Goal: Task Accomplishment & Management: Manage account settings

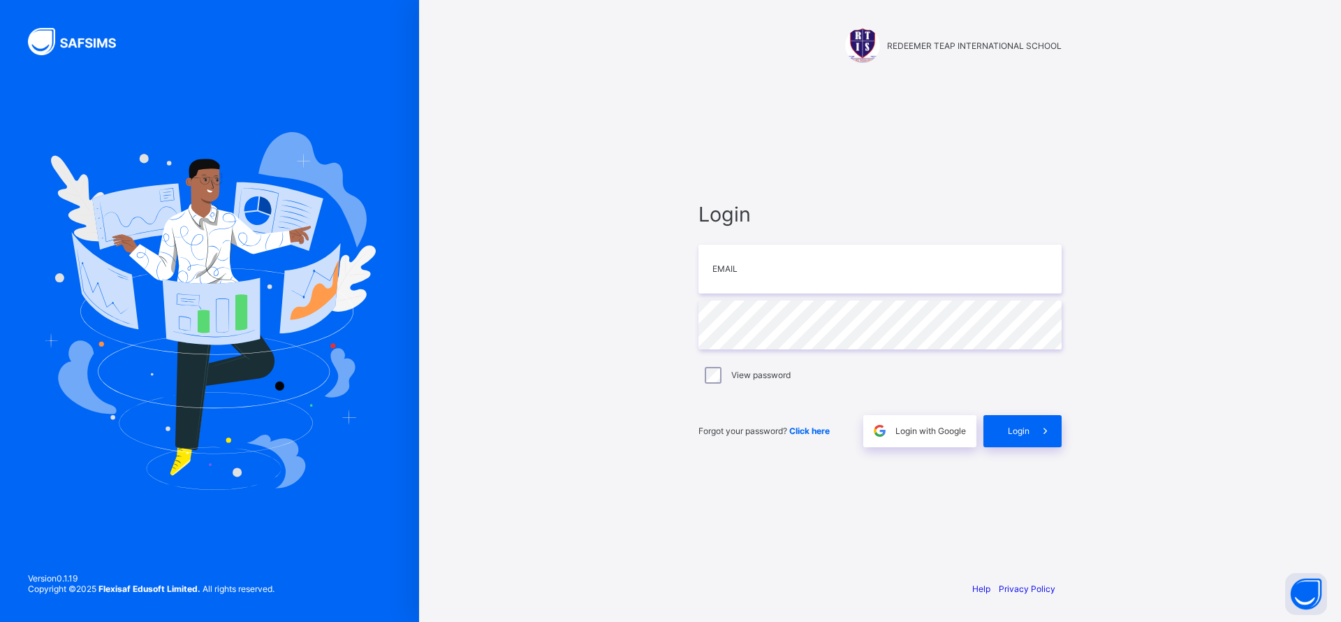
click at [786, 564] on div "Login Email Password View password Forgot your password? Click here Login with …" at bounding box center [880, 324] width 391 height 490
click at [856, 92] on div "Login Email Password View password Forgot your password? Click here Login with …" at bounding box center [880, 324] width 391 height 490
click at [800, 259] on input "email" at bounding box center [880, 269] width 363 height 49
type input "**********"
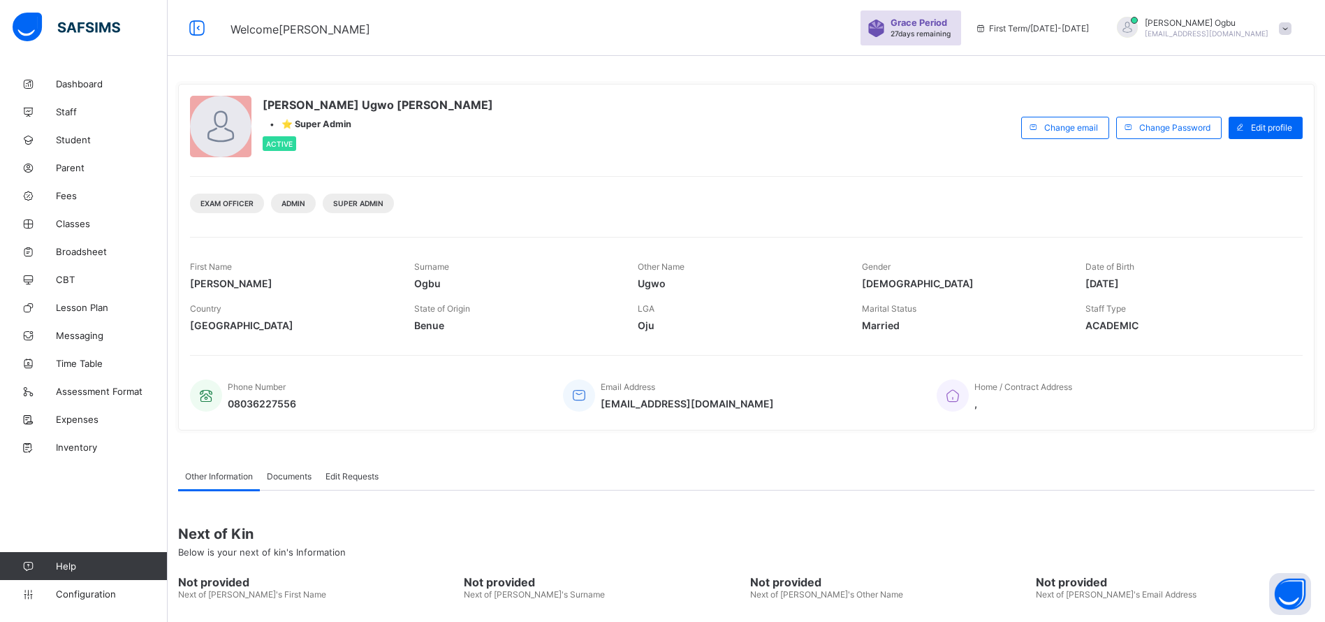
click at [66, 139] on span "Student" at bounding box center [112, 139] width 112 height 11
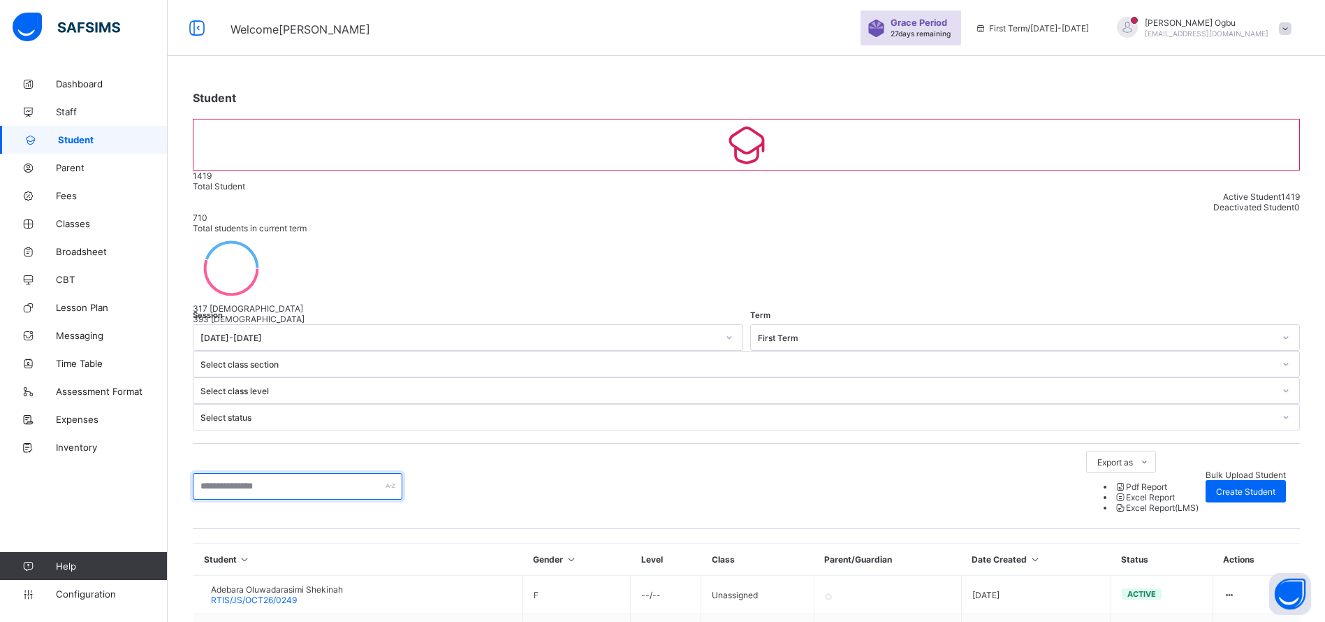
click at [249, 473] on input "text" at bounding box center [298, 486] width 210 height 27
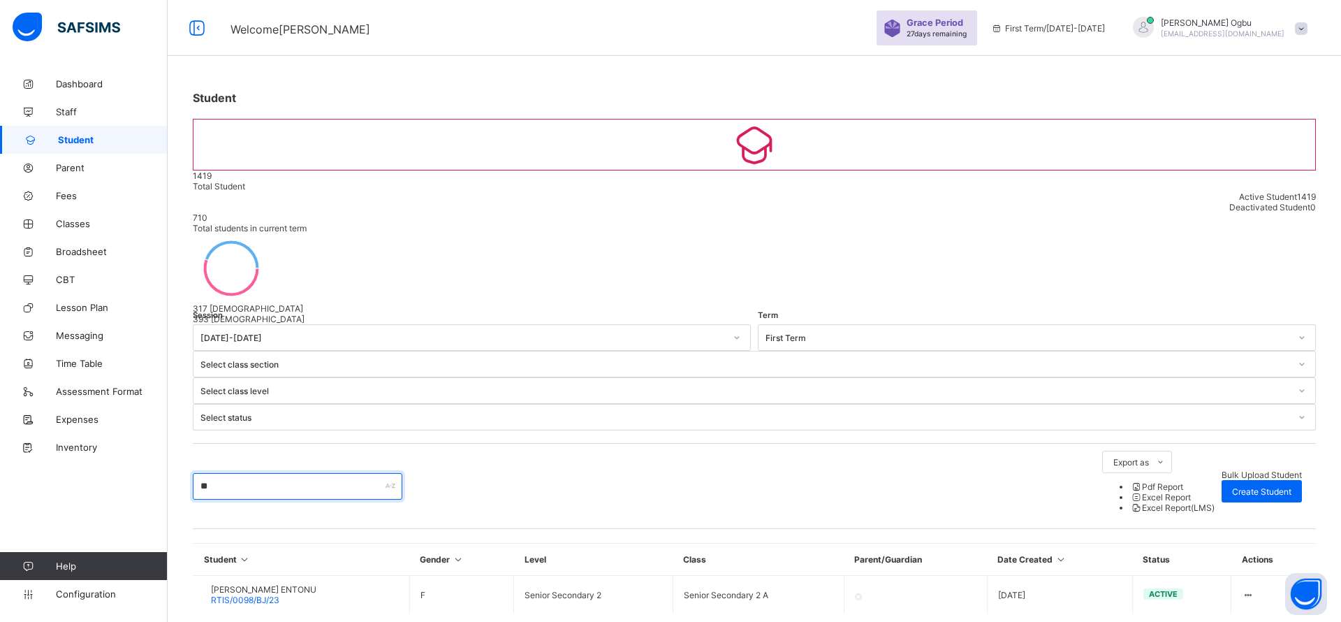
type input "*"
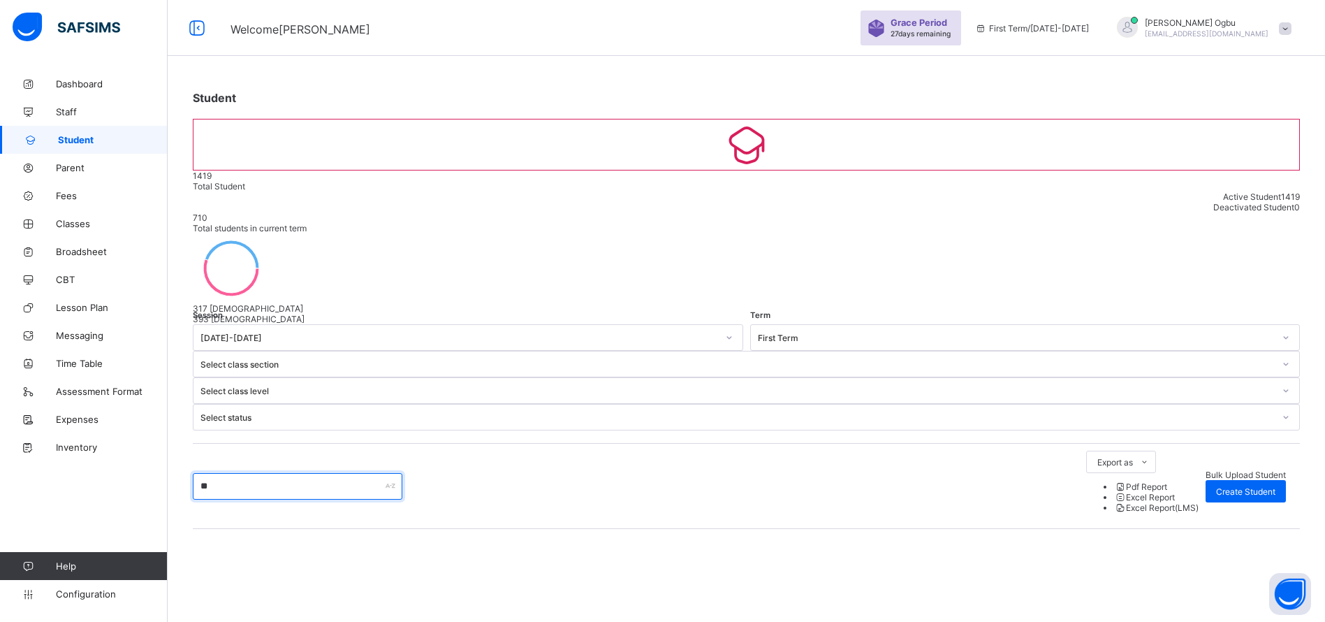
type input "*"
type input "****"
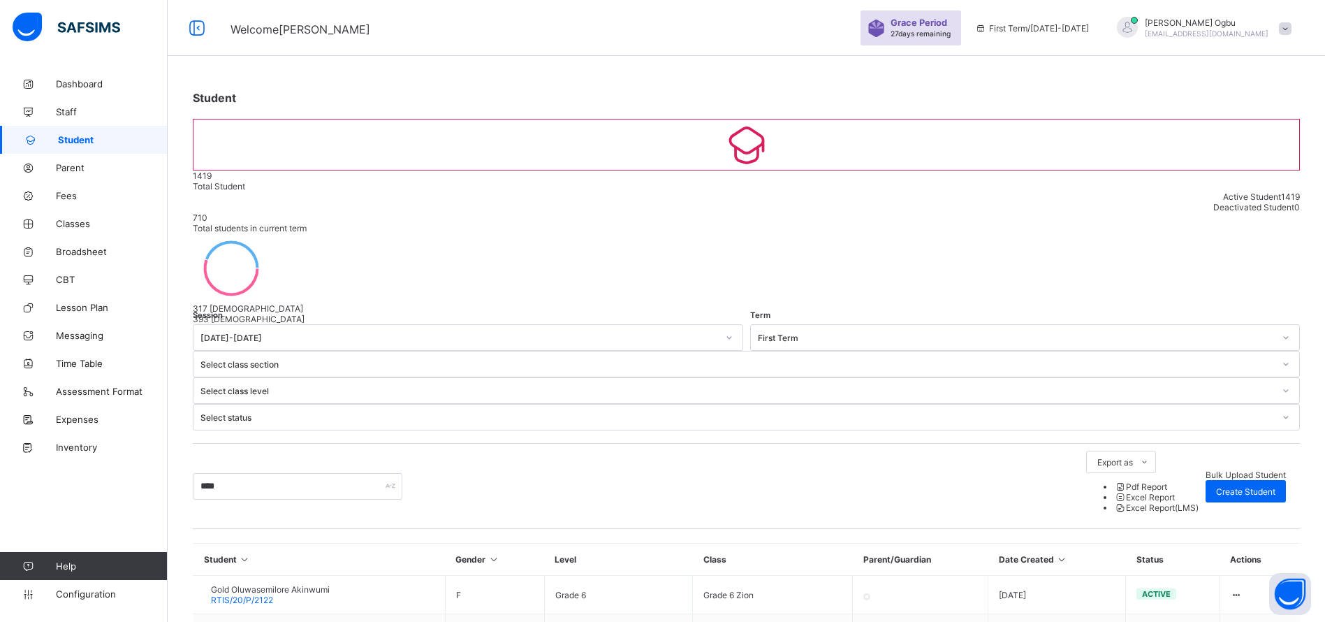
click at [64, 223] on span "Classes" at bounding box center [112, 223] width 112 height 11
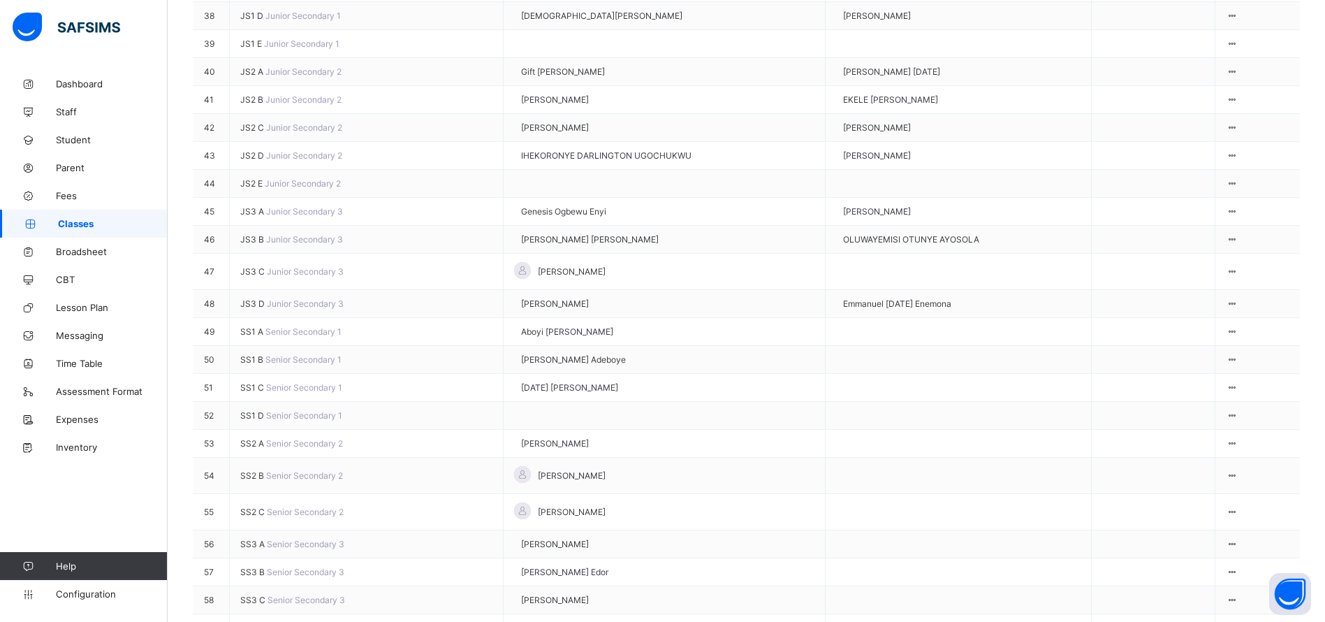
scroll to position [1383, 0]
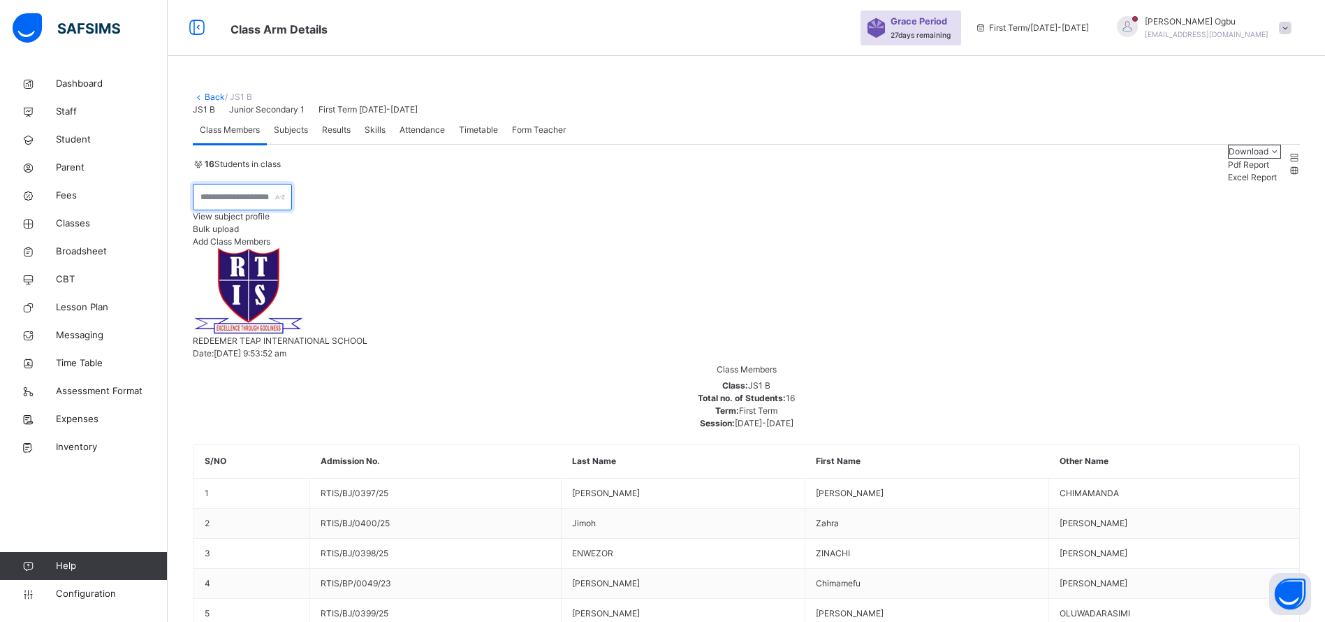
click at [230, 210] on input "text" at bounding box center [242, 197] width 99 height 27
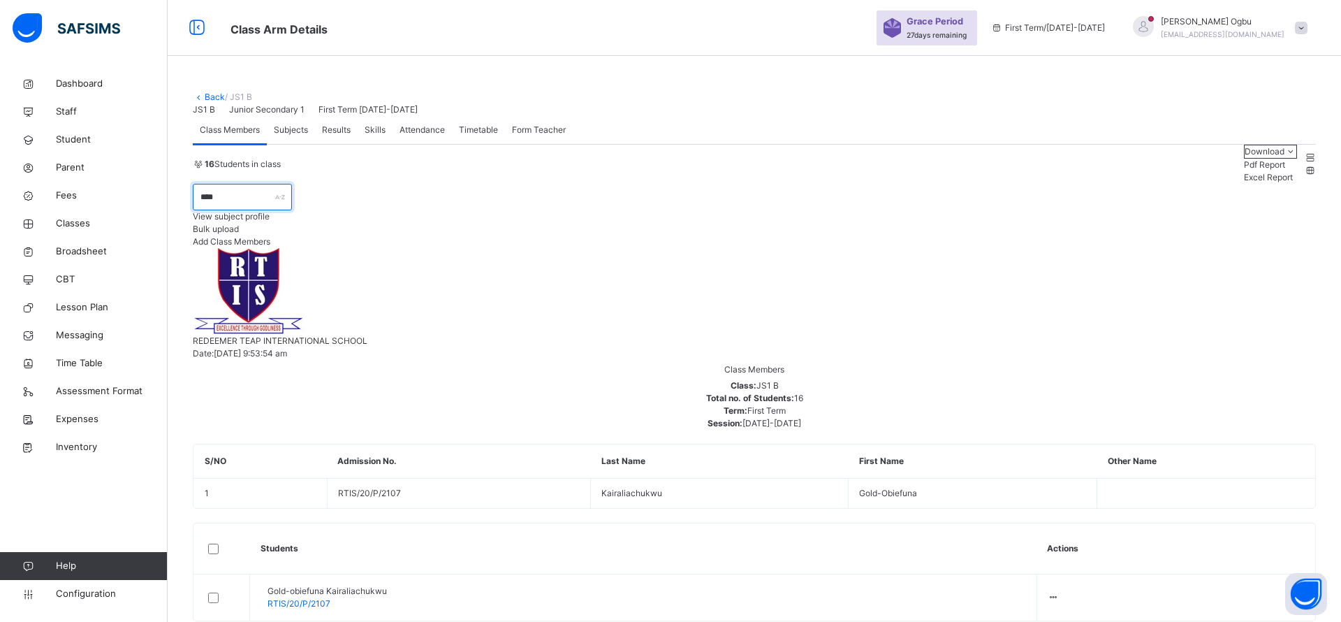
type input "****"
click at [0, 0] on div "Remove from Class" at bounding box center [0, 0] width 0 height 0
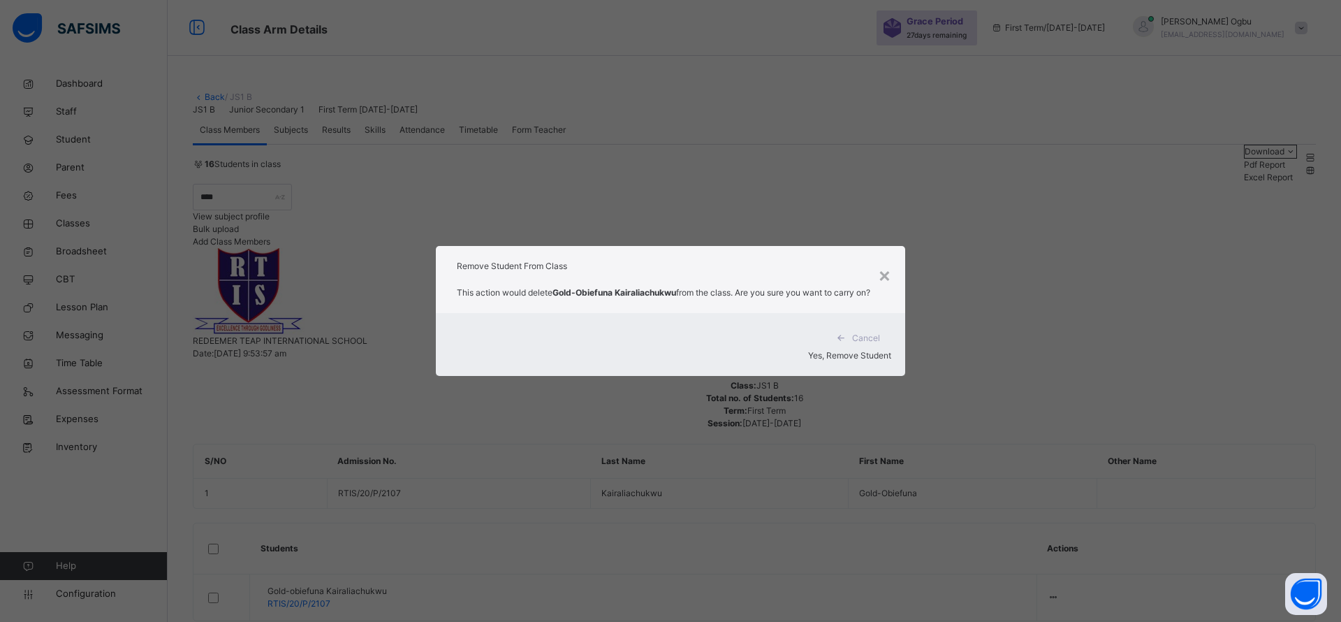
click at [840, 353] on span "Yes, Remove Student" at bounding box center [849, 355] width 83 height 10
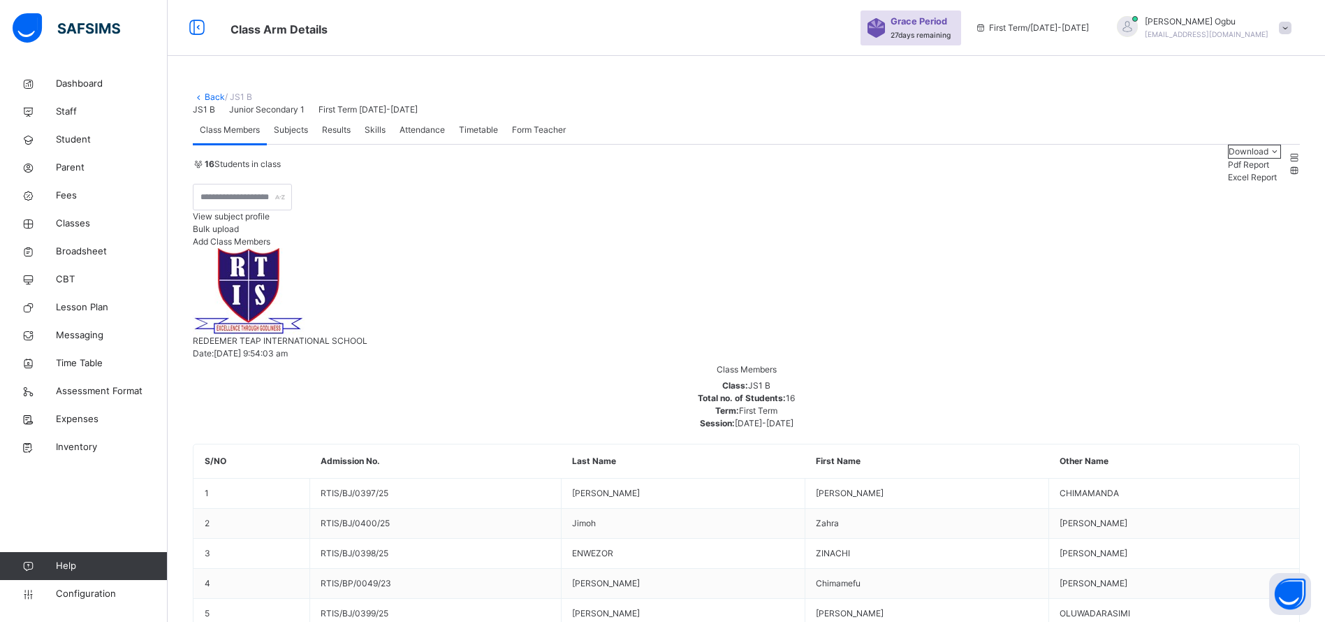
click at [210, 99] on link "Back" at bounding box center [215, 97] width 20 height 10
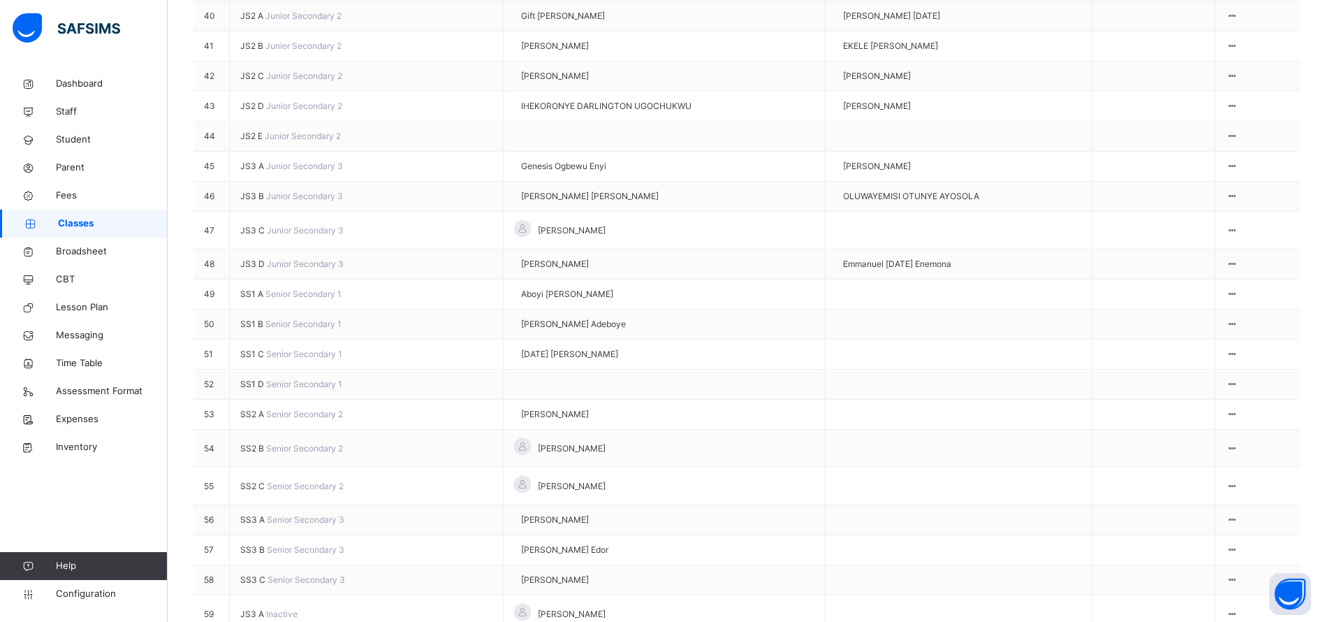
scroll to position [1498, 0]
click at [249, 17] on span "JS2 A" at bounding box center [252, 12] width 25 height 10
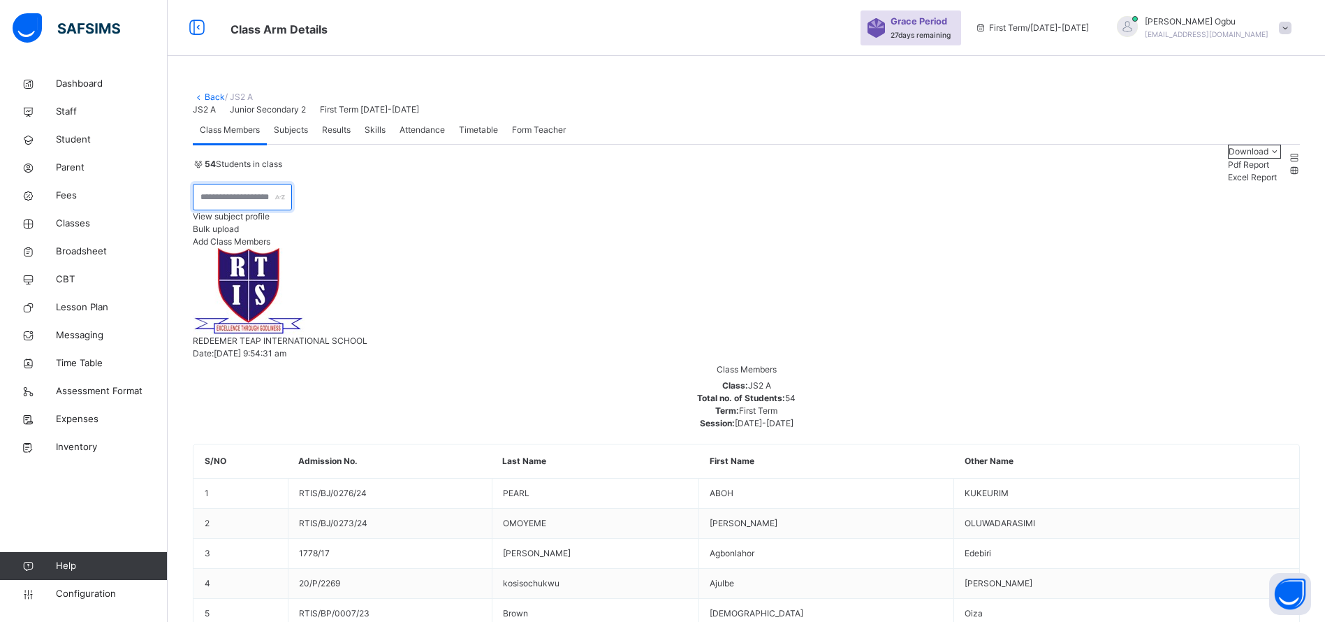
click at [292, 210] on input "text" at bounding box center [242, 197] width 99 height 27
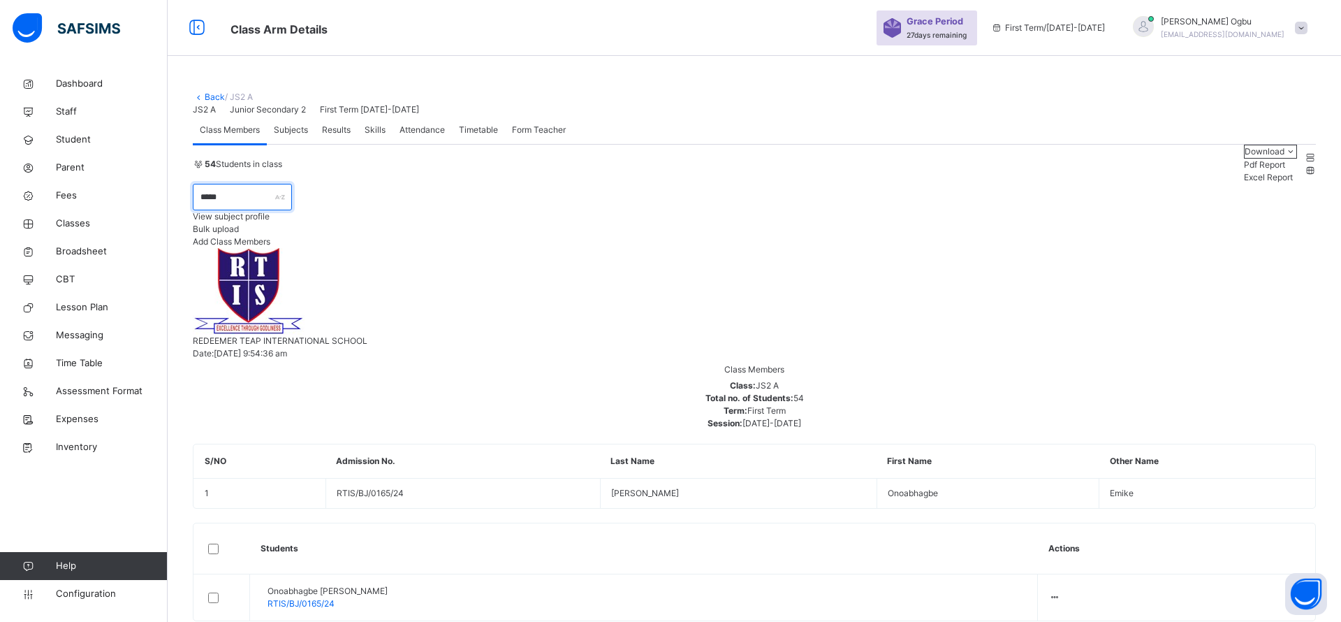
type input "*****"
click at [0, 0] on div "Remove from Class" at bounding box center [0, 0] width 0 height 0
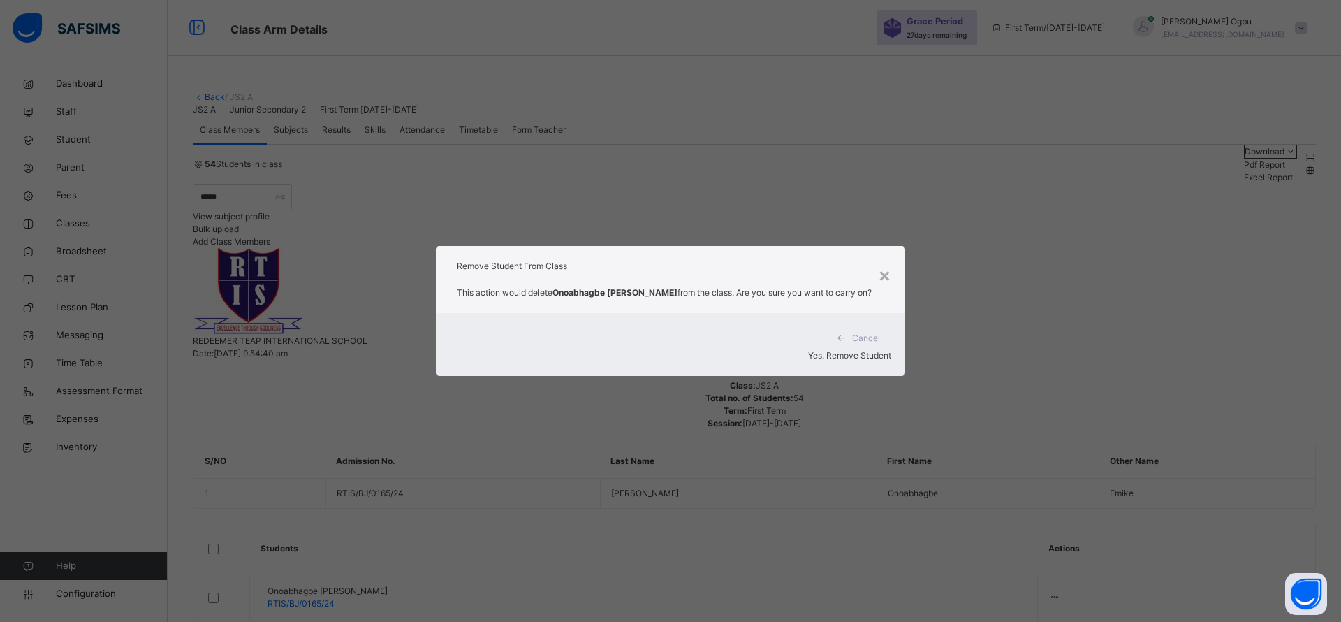
click at [823, 350] on span "Yes, Remove Student" at bounding box center [849, 355] width 83 height 10
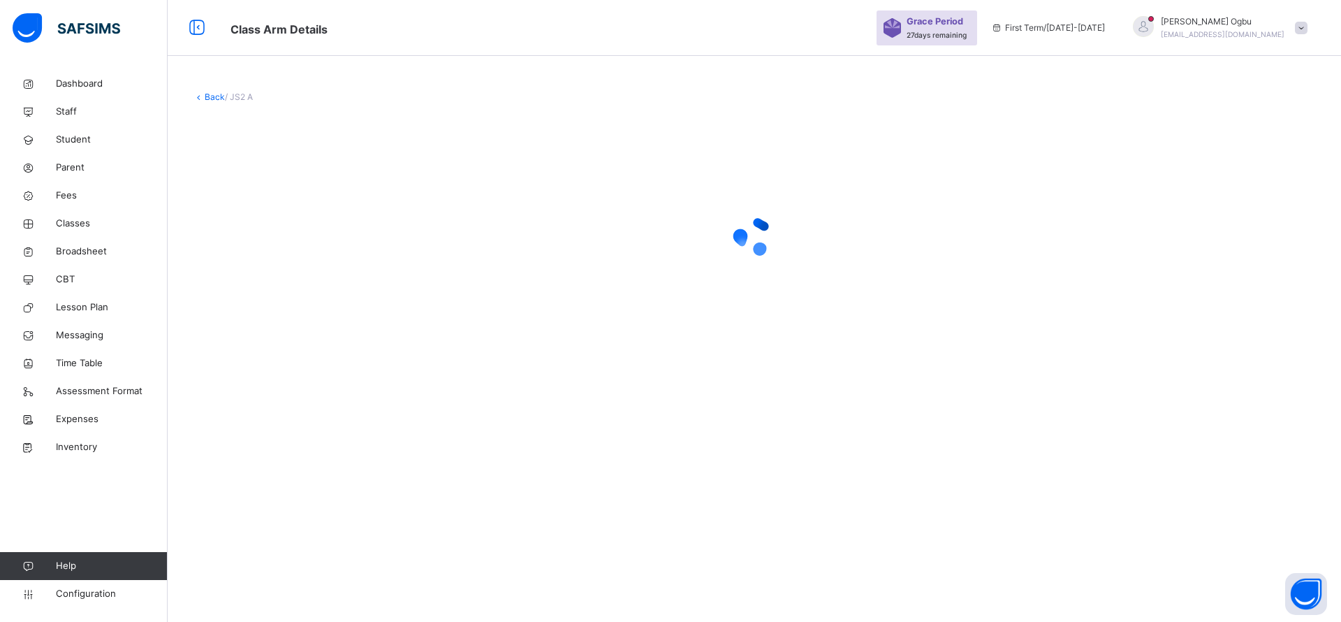
click at [212, 95] on link "Back" at bounding box center [215, 97] width 20 height 10
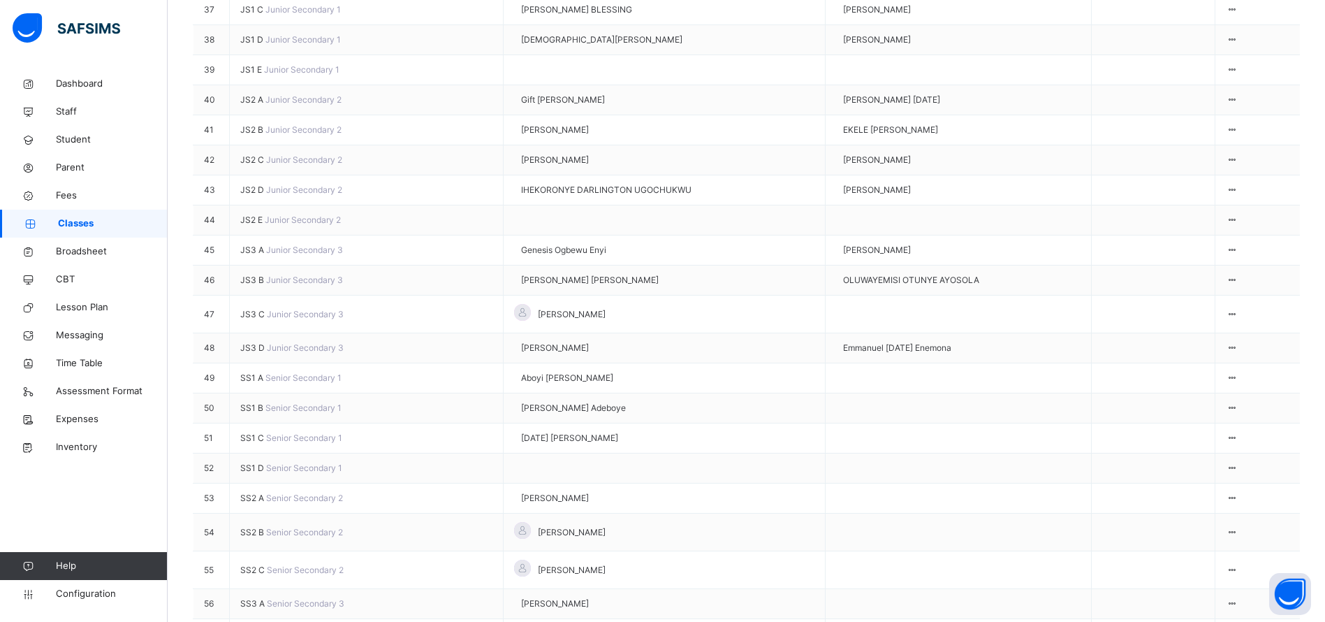
scroll to position [1440, 0]
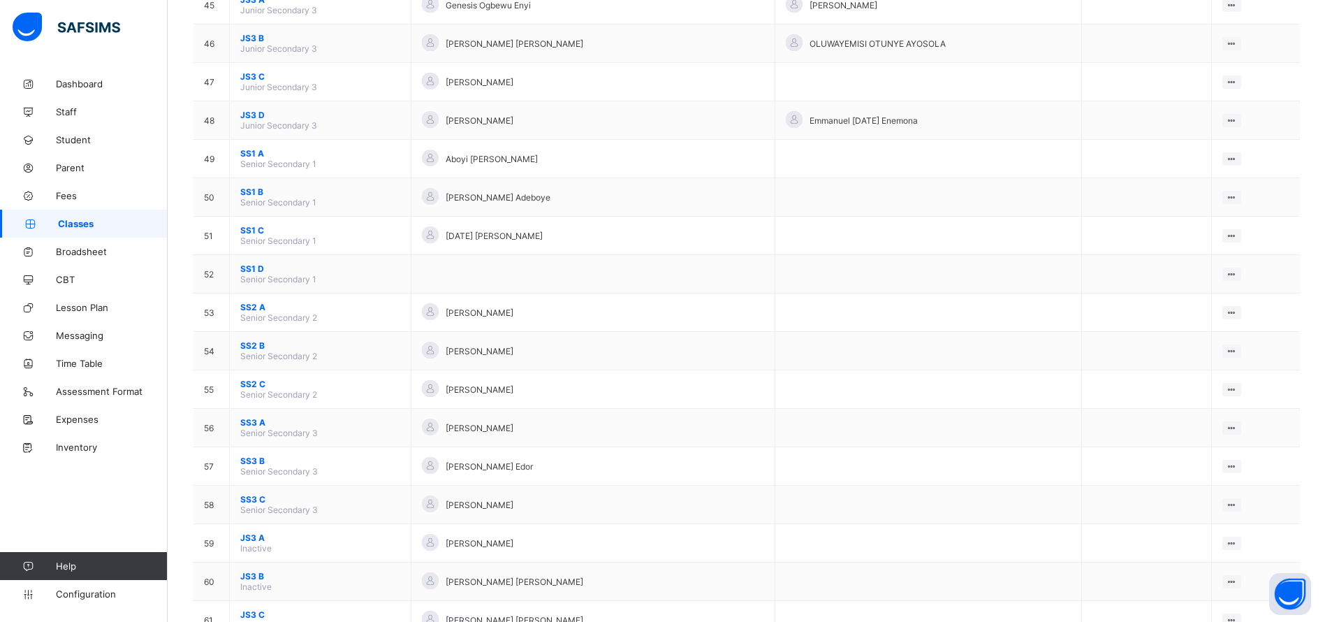
click at [247, 151] on span "SS1 A" at bounding box center [320, 153] width 160 height 10
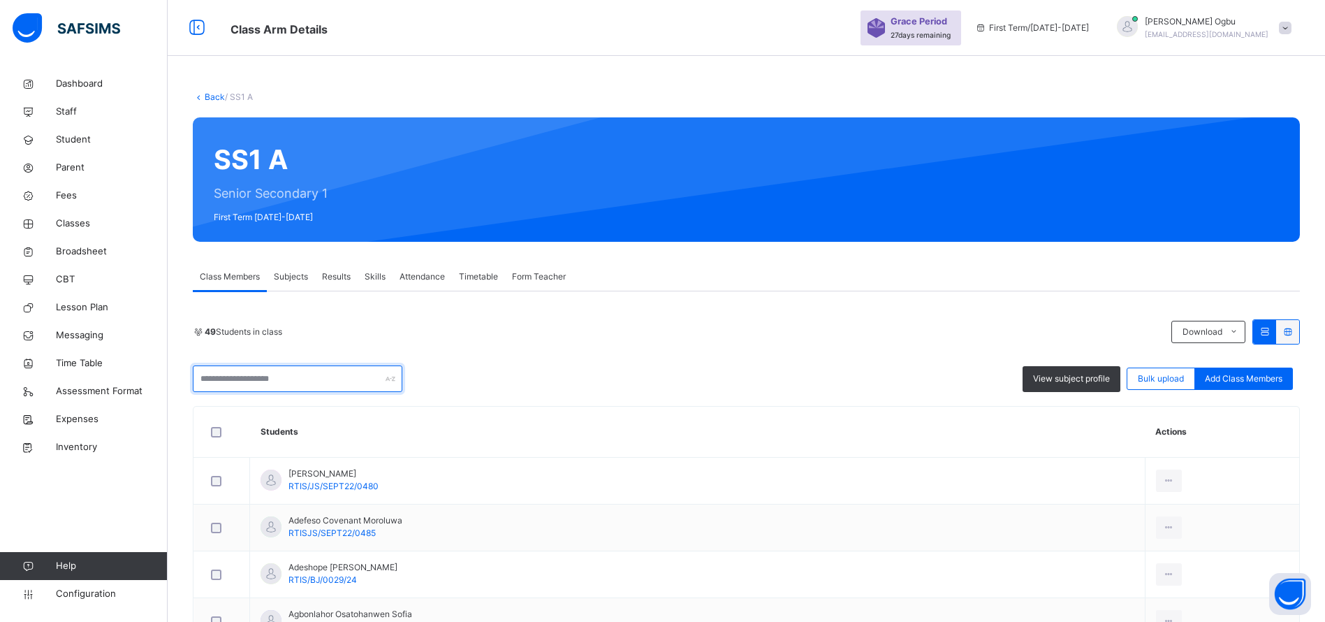
click at [270, 377] on input "text" at bounding box center [298, 378] width 210 height 27
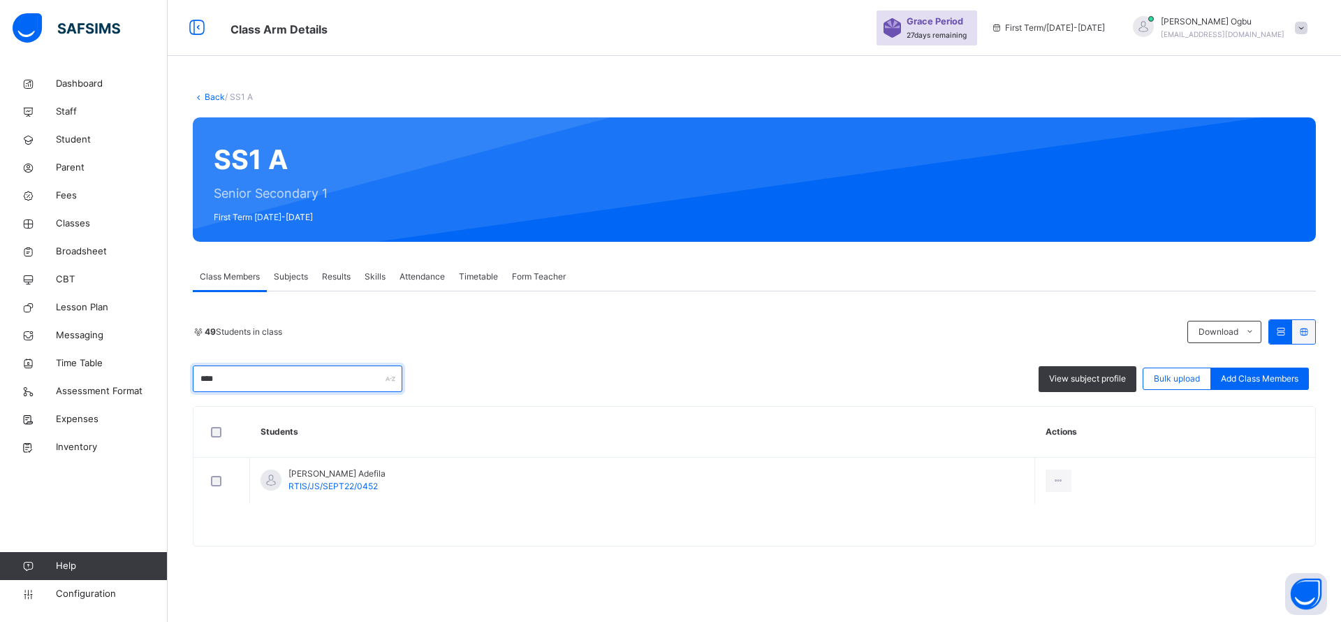
type input "****"
click at [0, 0] on div "Remove from Class" at bounding box center [0, 0] width 0 height 0
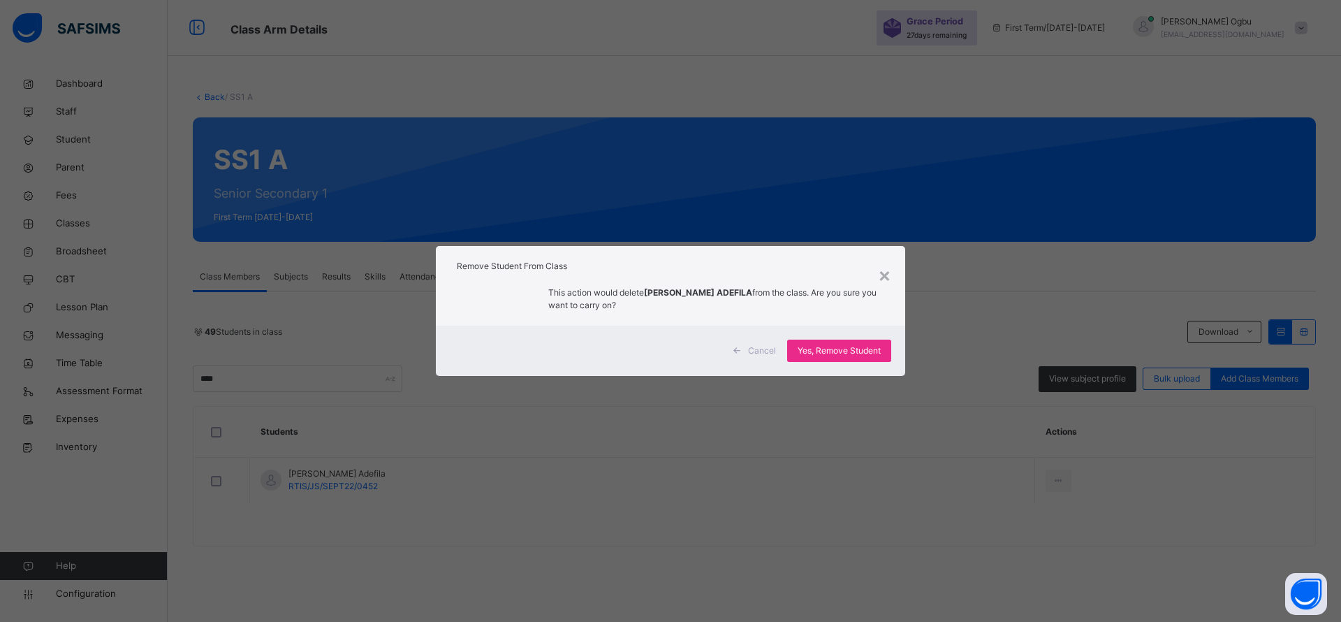
click at [802, 344] on span "Yes, Remove Student" at bounding box center [839, 350] width 83 height 13
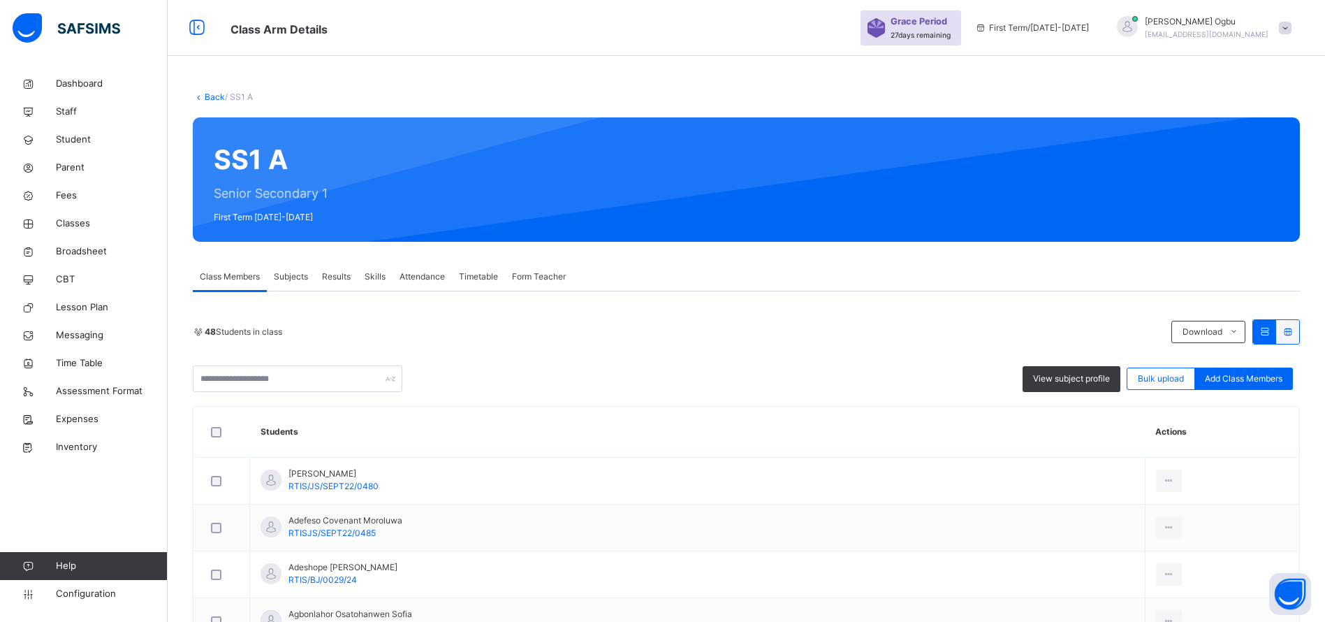
click at [63, 194] on span "Fees" at bounding box center [112, 196] width 112 height 14
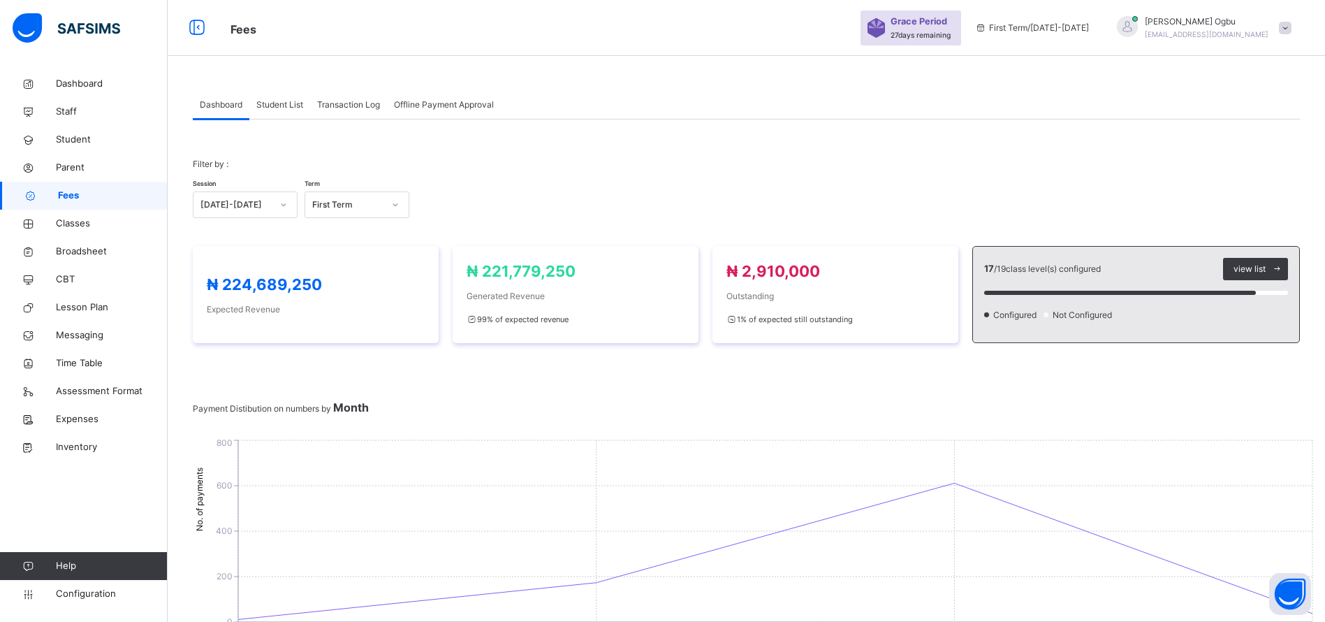
click at [328, 101] on span "Transaction Log" at bounding box center [348, 105] width 63 height 13
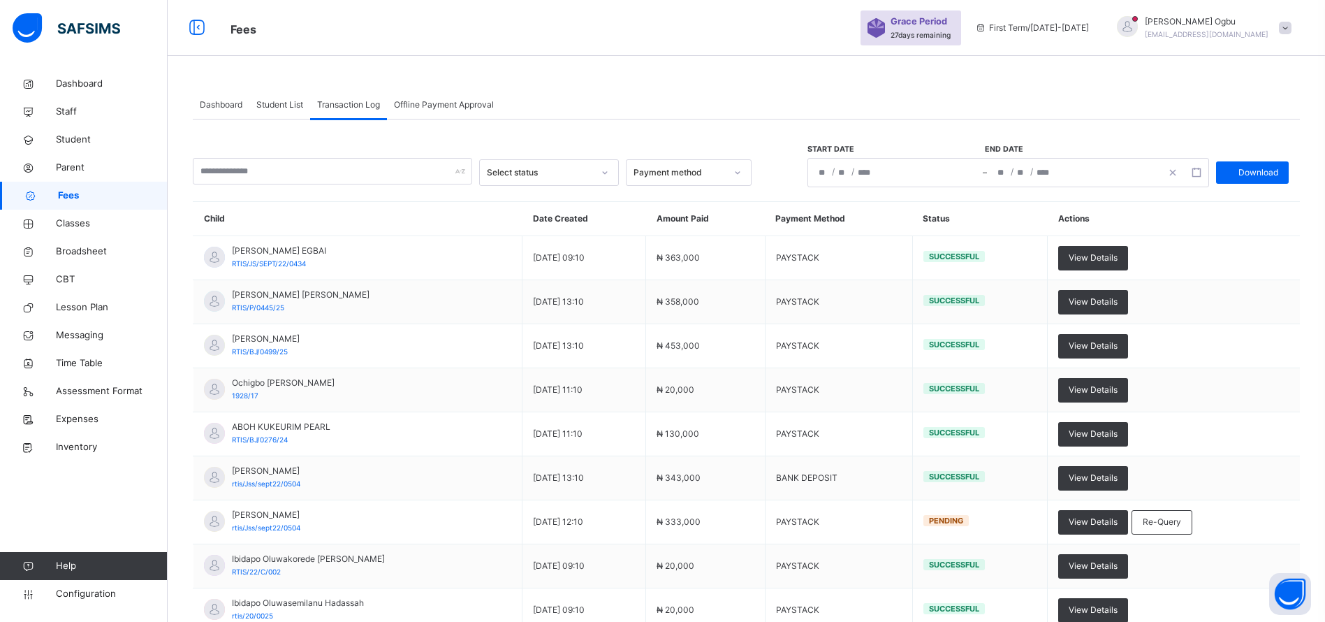
click at [270, 108] on span "Student List" at bounding box center [279, 105] width 47 height 13
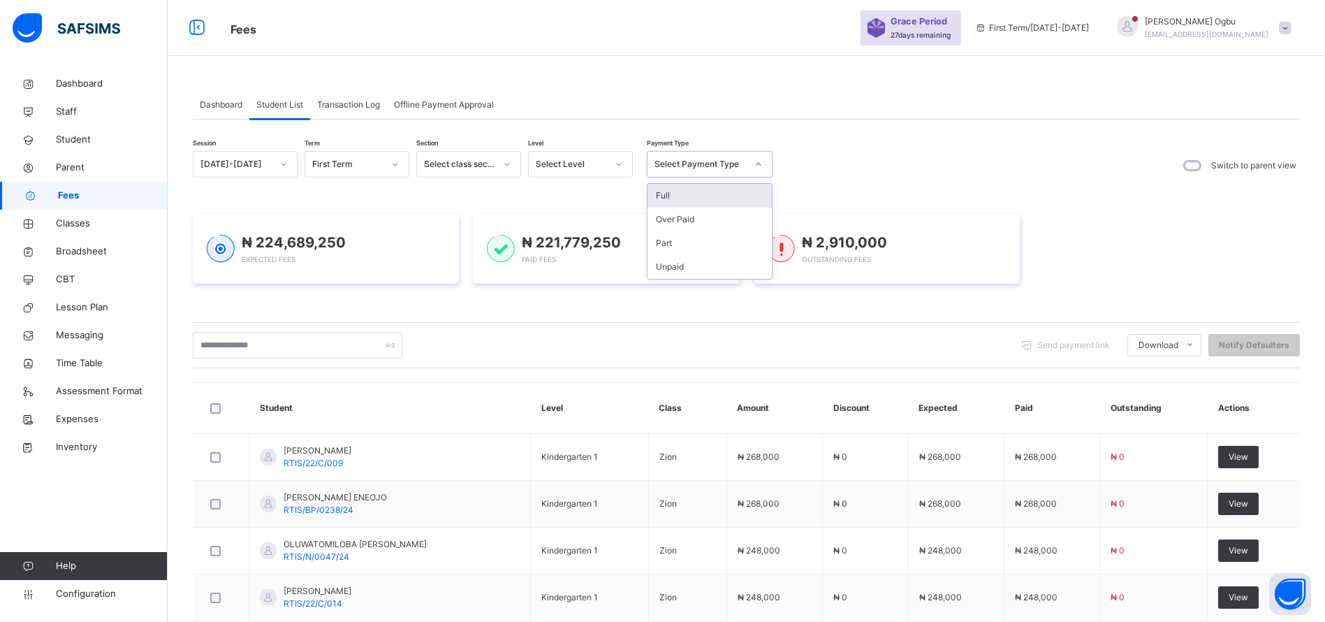
click at [683, 163] on div "Select Payment Type" at bounding box center [701, 164] width 92 height 13
click at [664, 263] on div "Unpaid" at bounding box center [710, 267] width 124 height 24
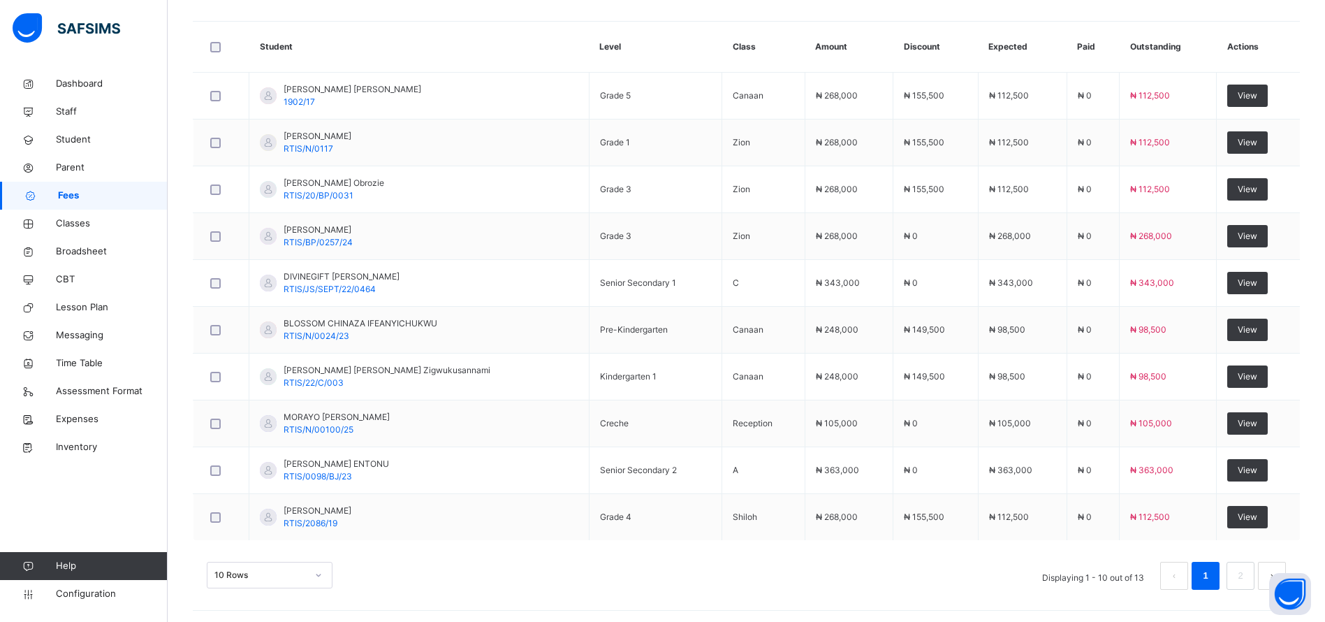
scroll to position [425, 0]
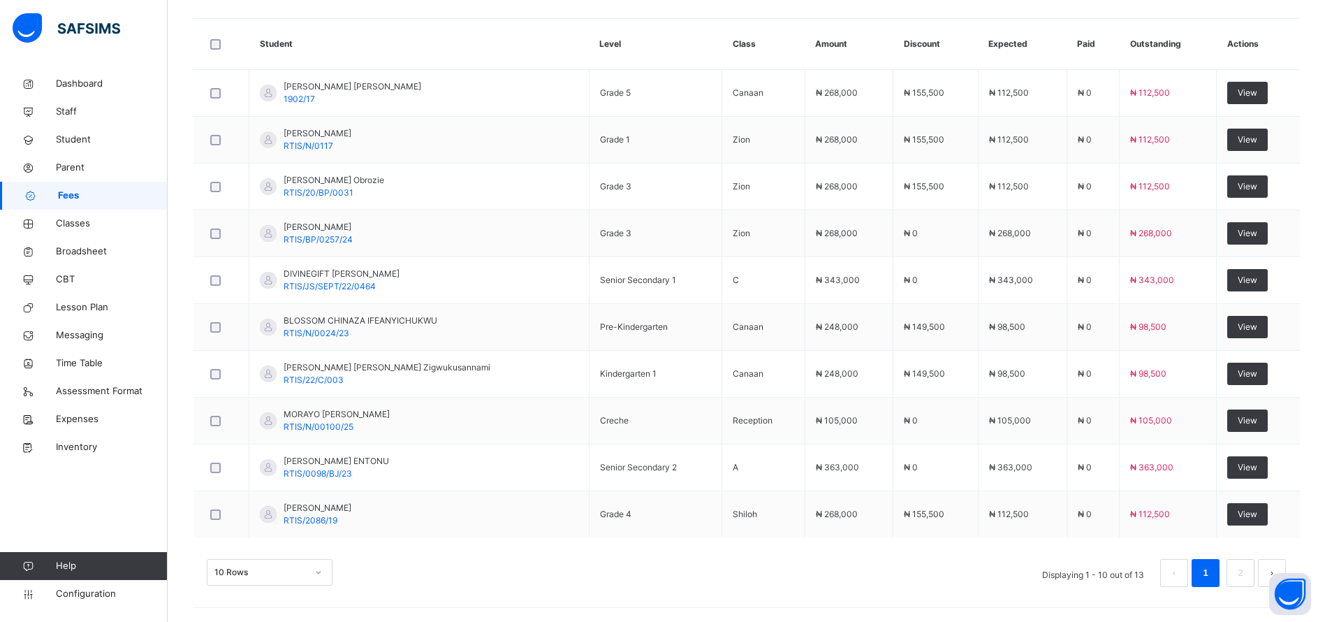
click at [1247, 568] on link "2" at bounding box center [1240, 573] width 13 height 18
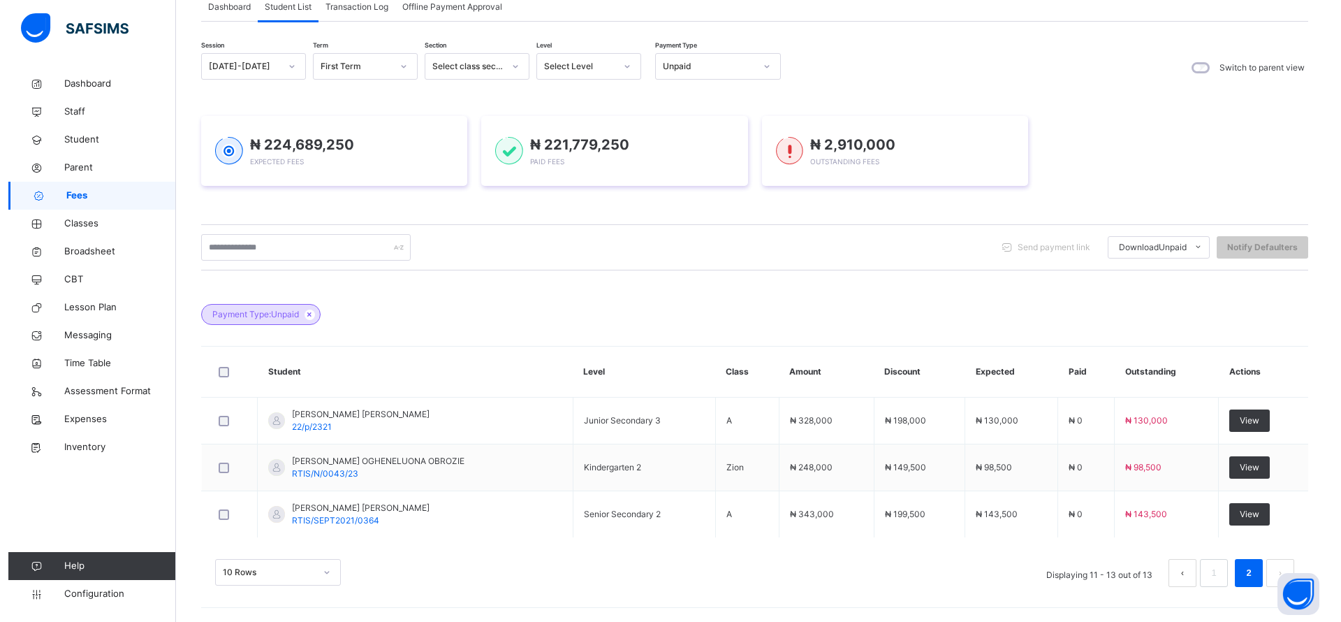
scroll to position [0, 0]
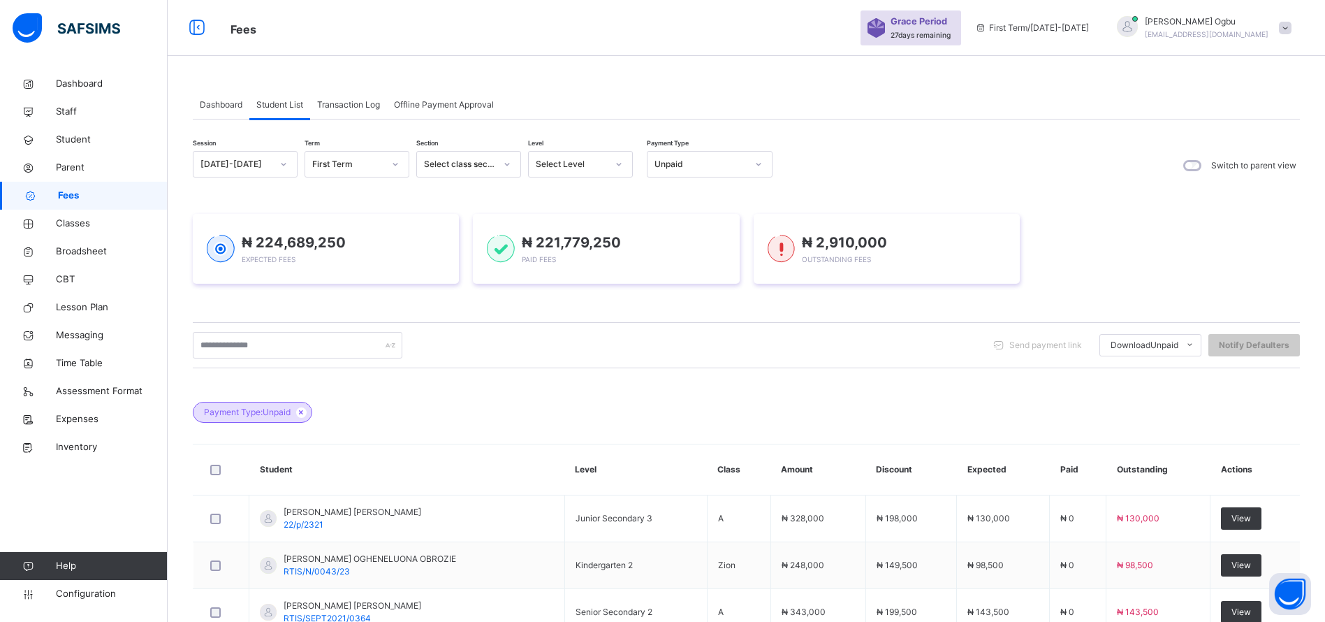
click at [73, 418] on span "Expenses" at bounding box center [112, 419] width 112 height 14
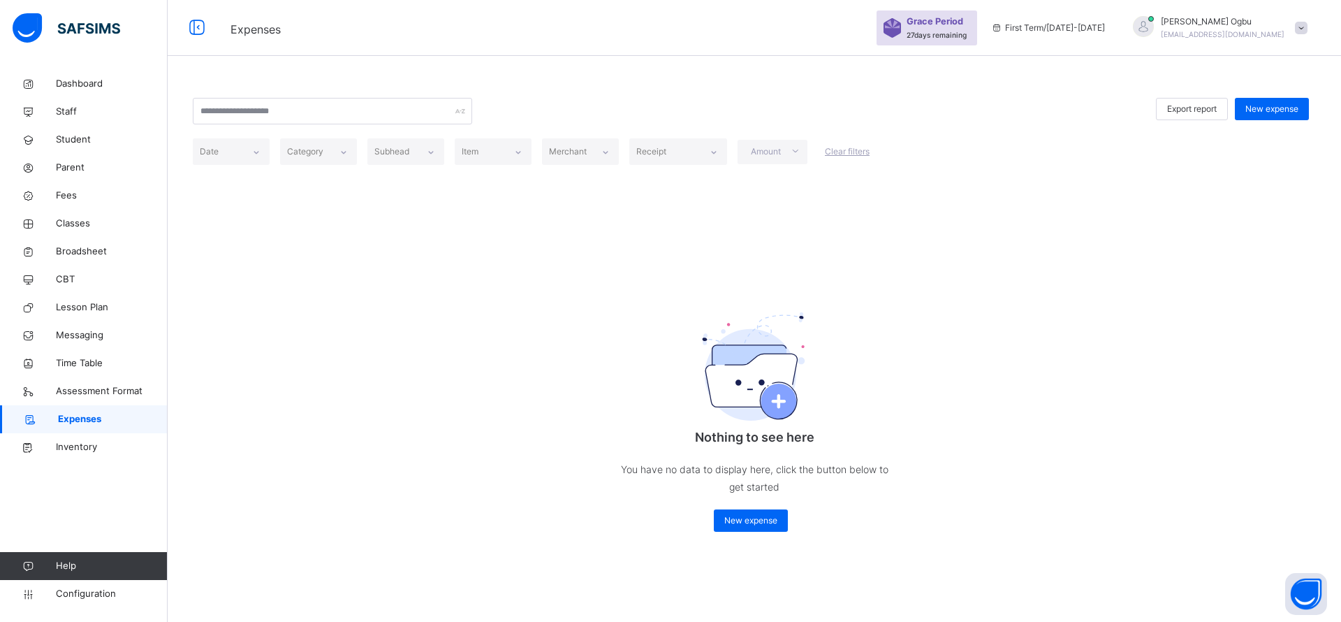
click at [1302, 36] on div "[PERSON_NAME] [EMAIL_ADDRESS][DOMAIN_NAME]" at bounding box center [1217, 27] width 196 height 25
click at [1243, 150] on span "Subscription" at bounding box center [1251, 146] width 70 height 10
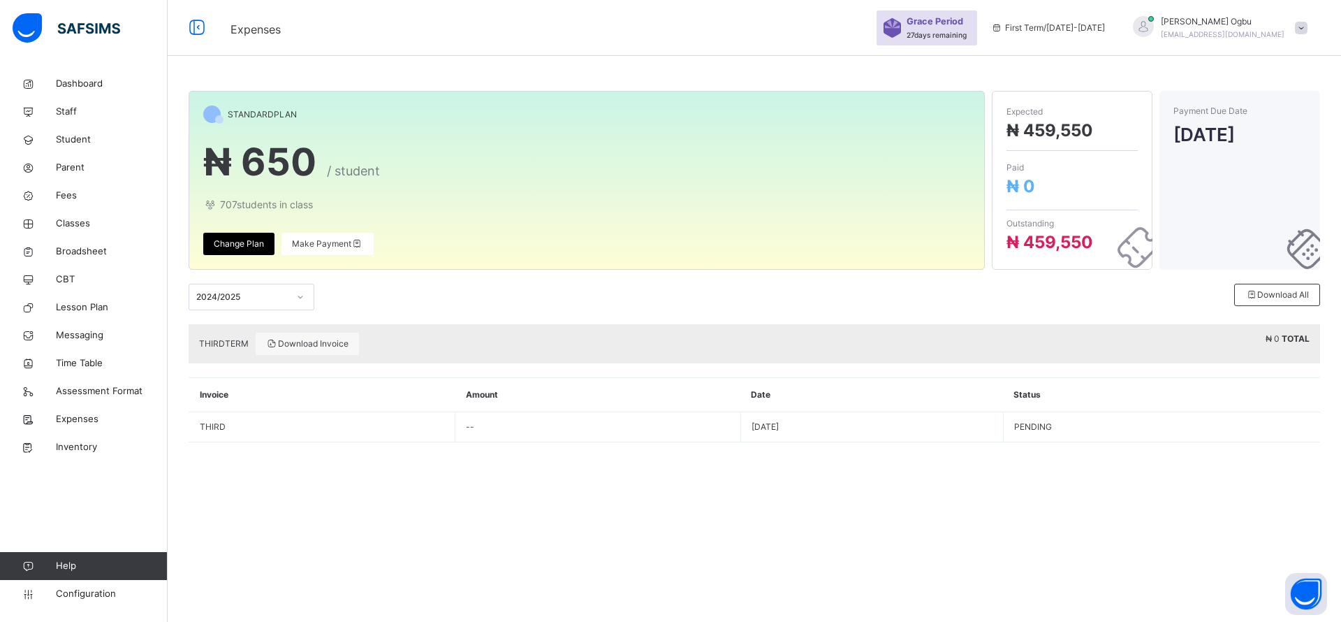
click at [303, 341] on span "Download Invoice" at bounding box center [307, 343] width 82 height 13
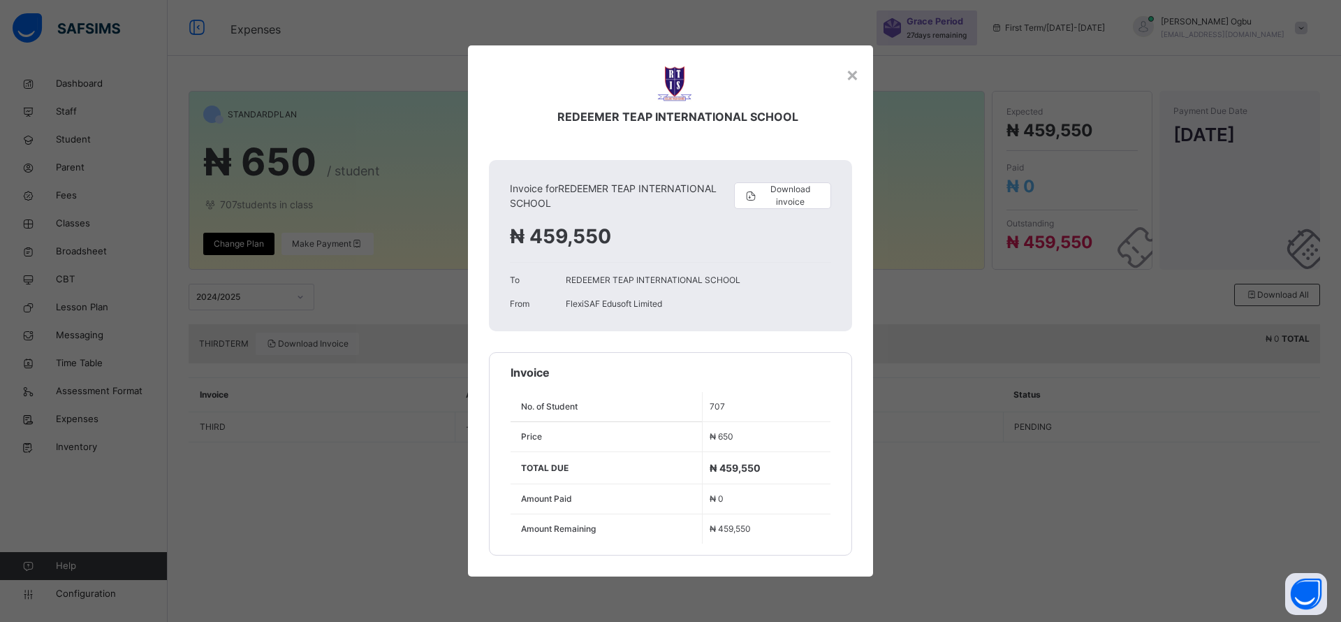
click at [782, 197] on span "Download invoice" at bounding box center [790, 195] width 63 height 25
click at [852, 77] on div "×" at bounding box center [852, 73] width 13 height 29
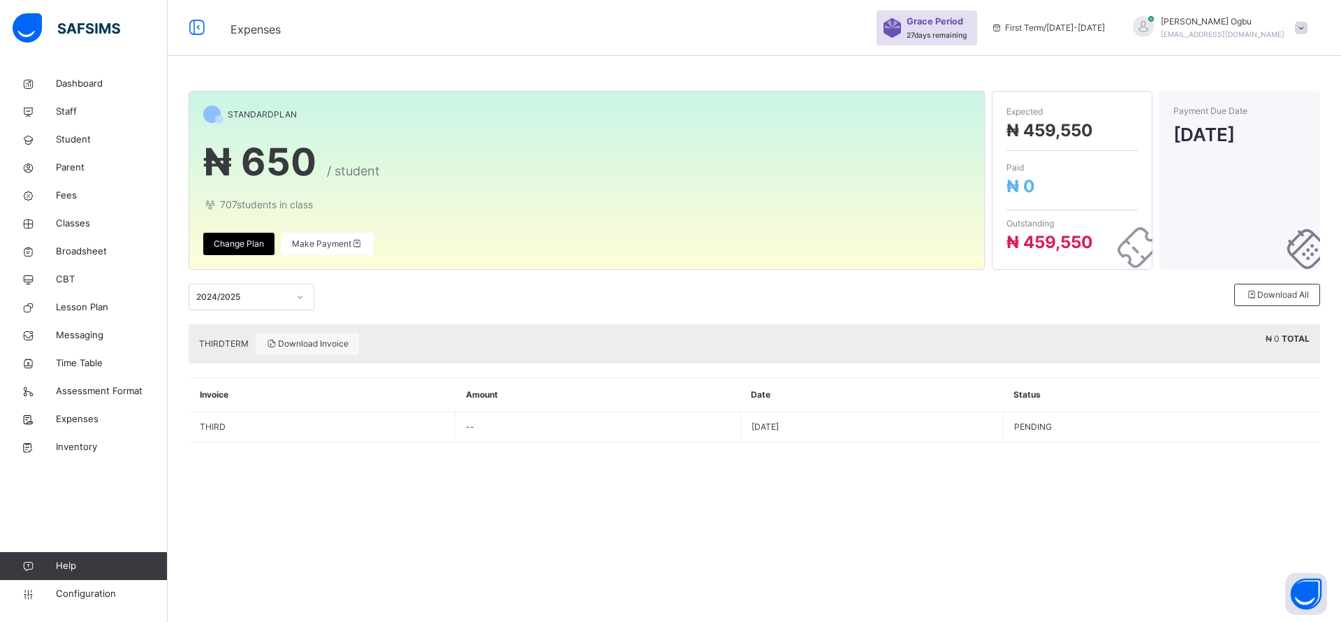
click at [327, 247] on span "Make Payment" at bounding box center [327, 244] width 71 height 13
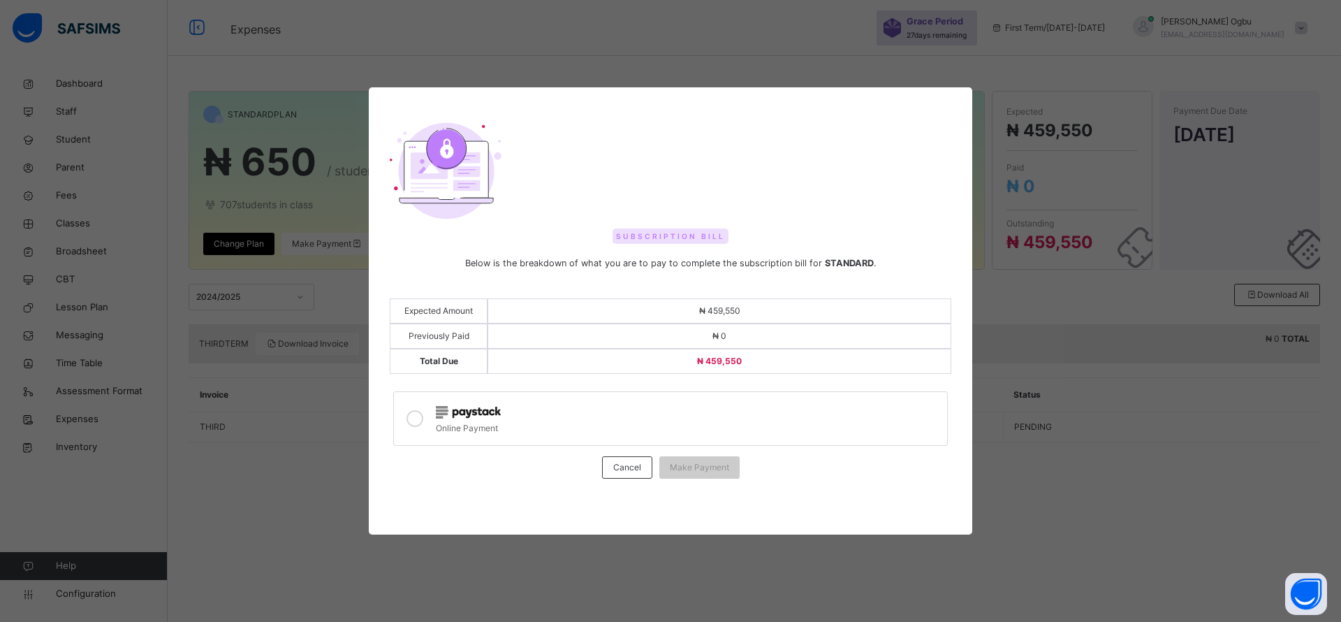
click at [590, 413] on div at bounding box center [688, 410] width 504 height 16
click at [704, 475] on div "Make Payment" at bounding box center [699, 467] width 80 height 22
